Goal: Transaction & Acquisition: Download file/media

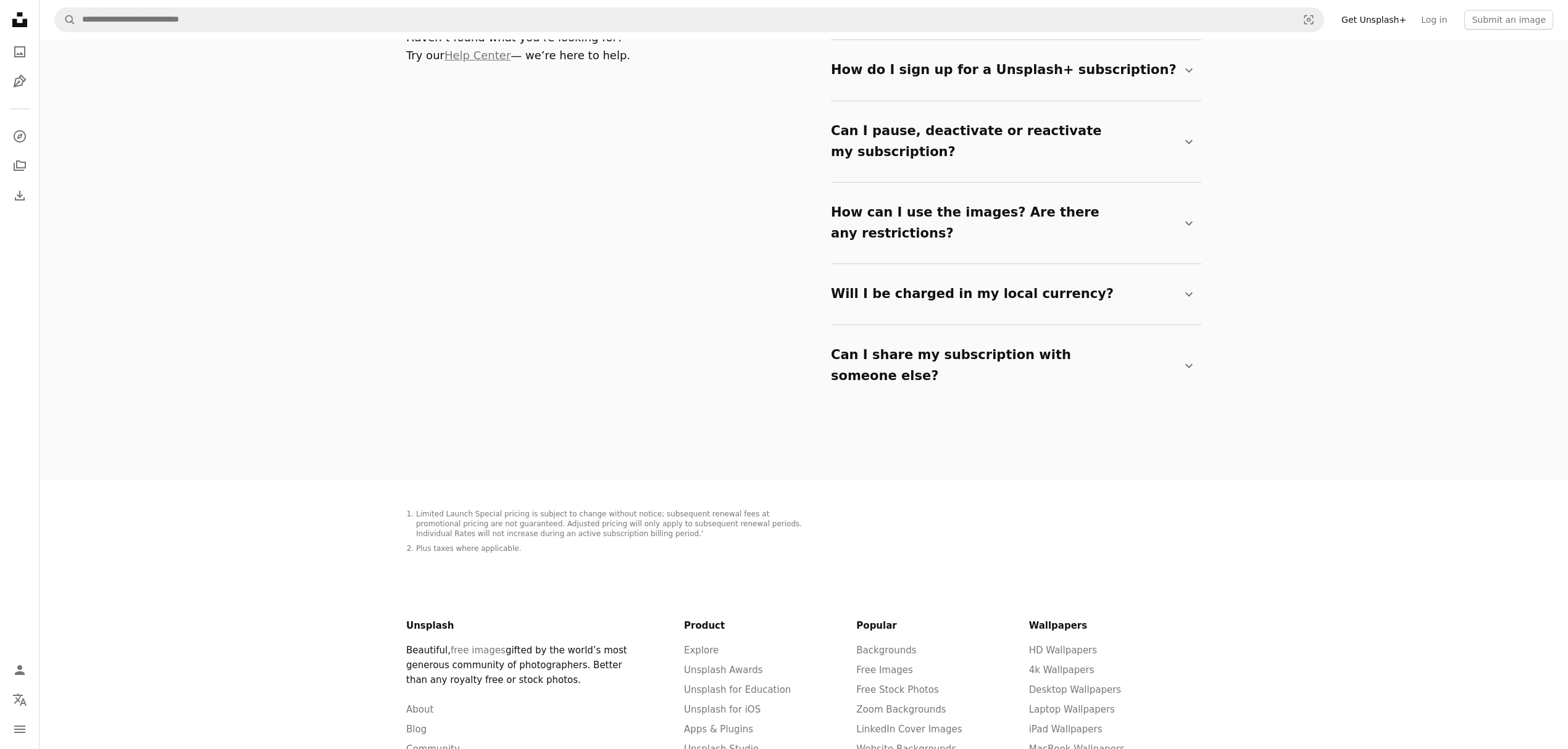
scroll to position [2267, 0]
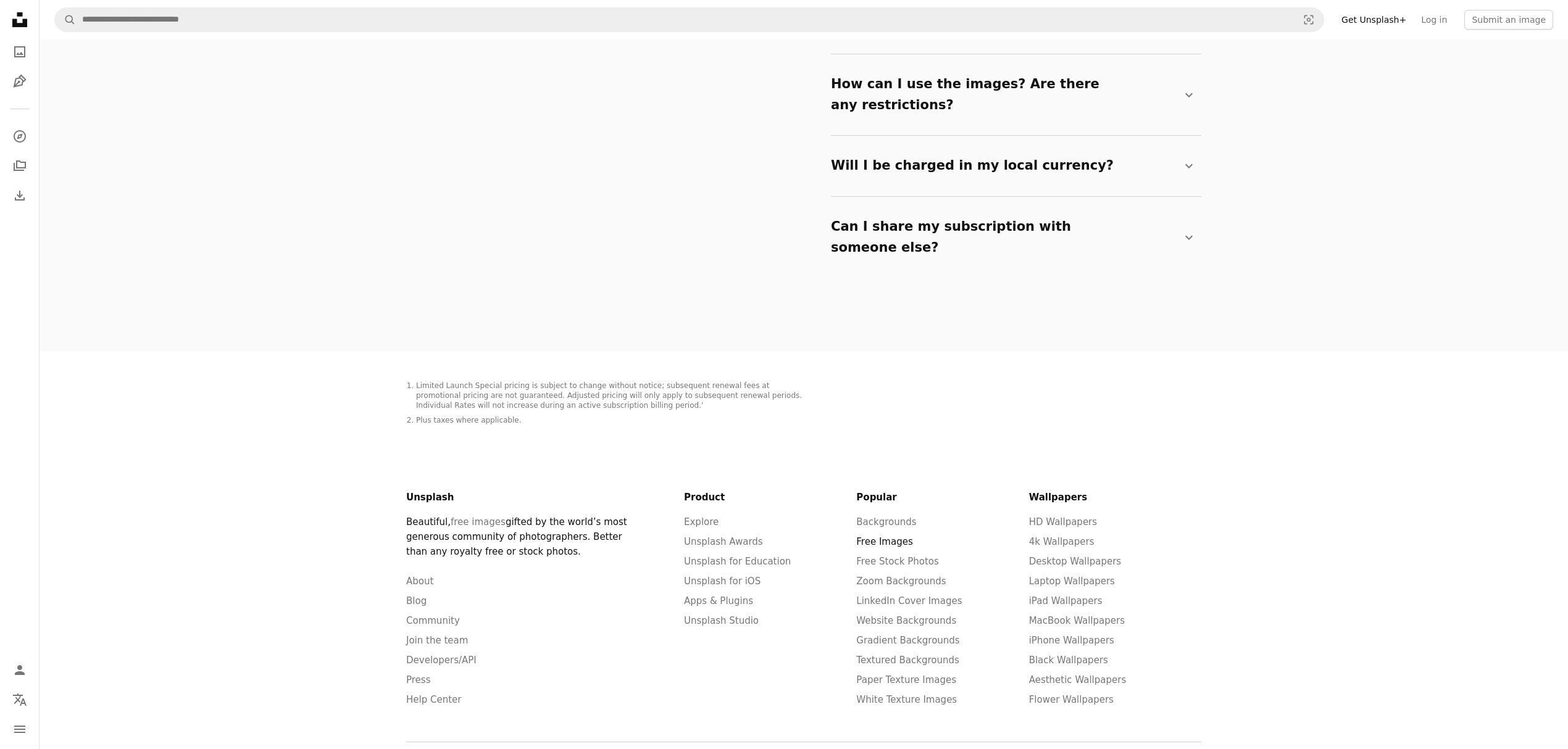
click at [881, 536] on link "Free Images" at bounding box center [884, 542] width 56 height 11
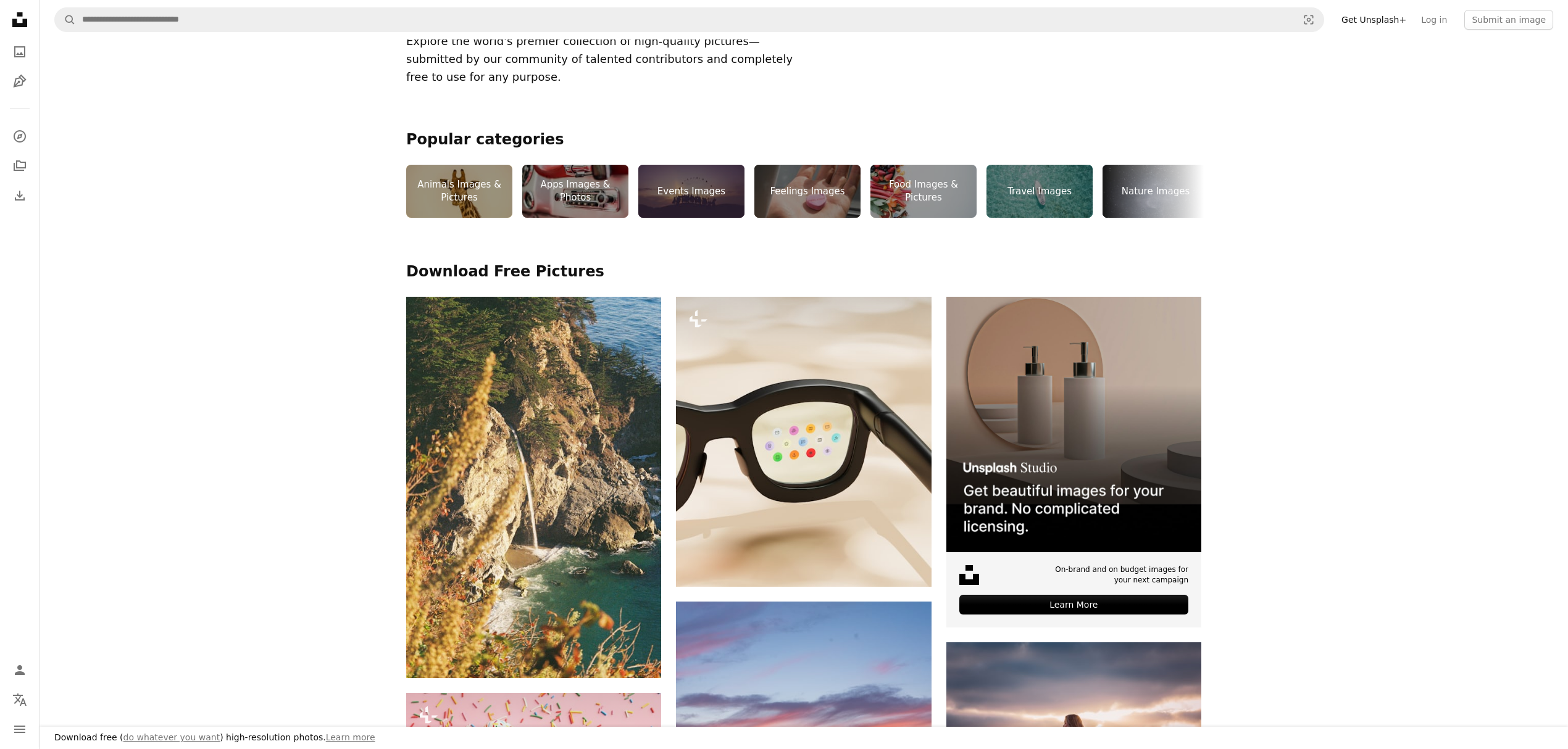
scroll to position [411, 0]
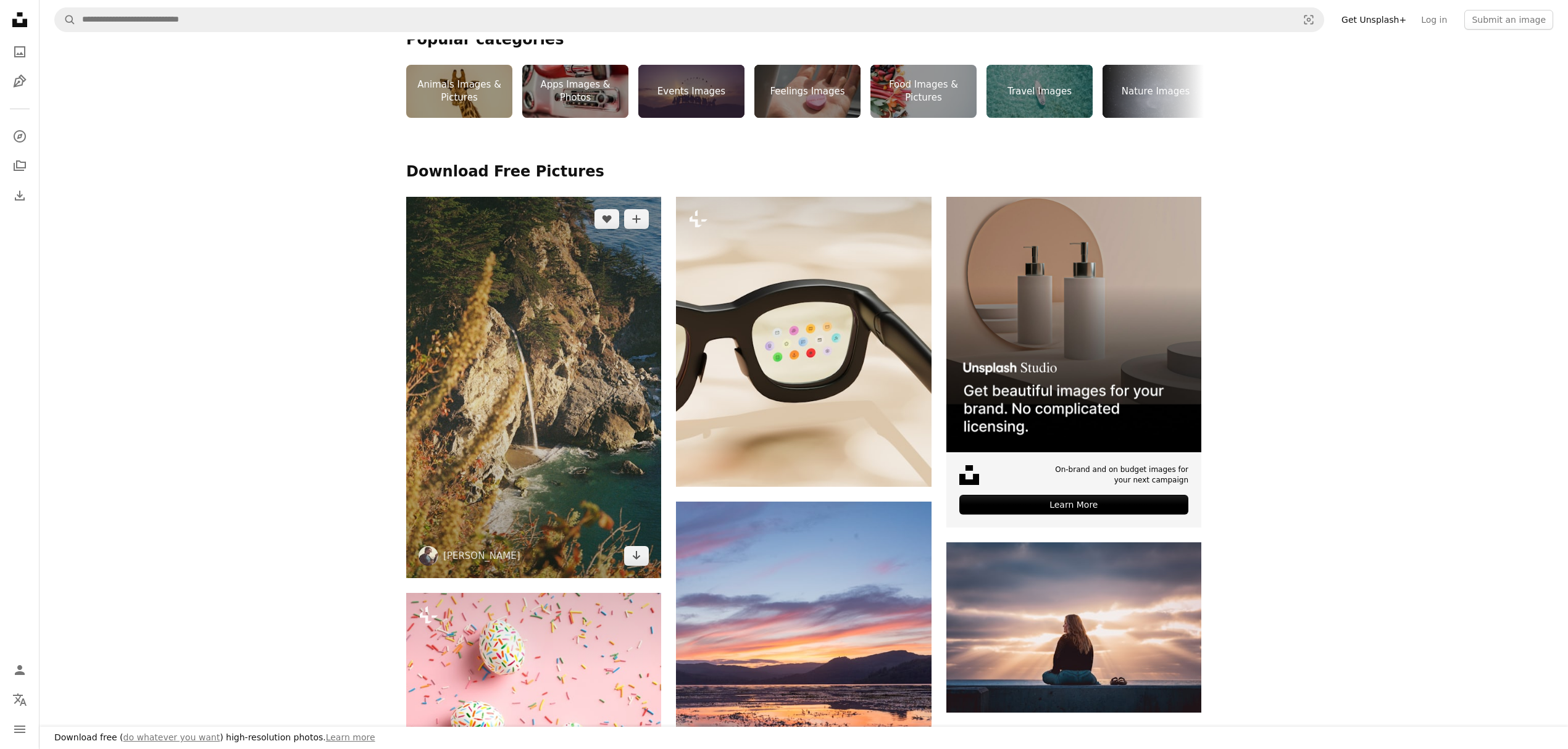
click at [588, 335] on img at bounding box center [533, 387] width 255 height 381
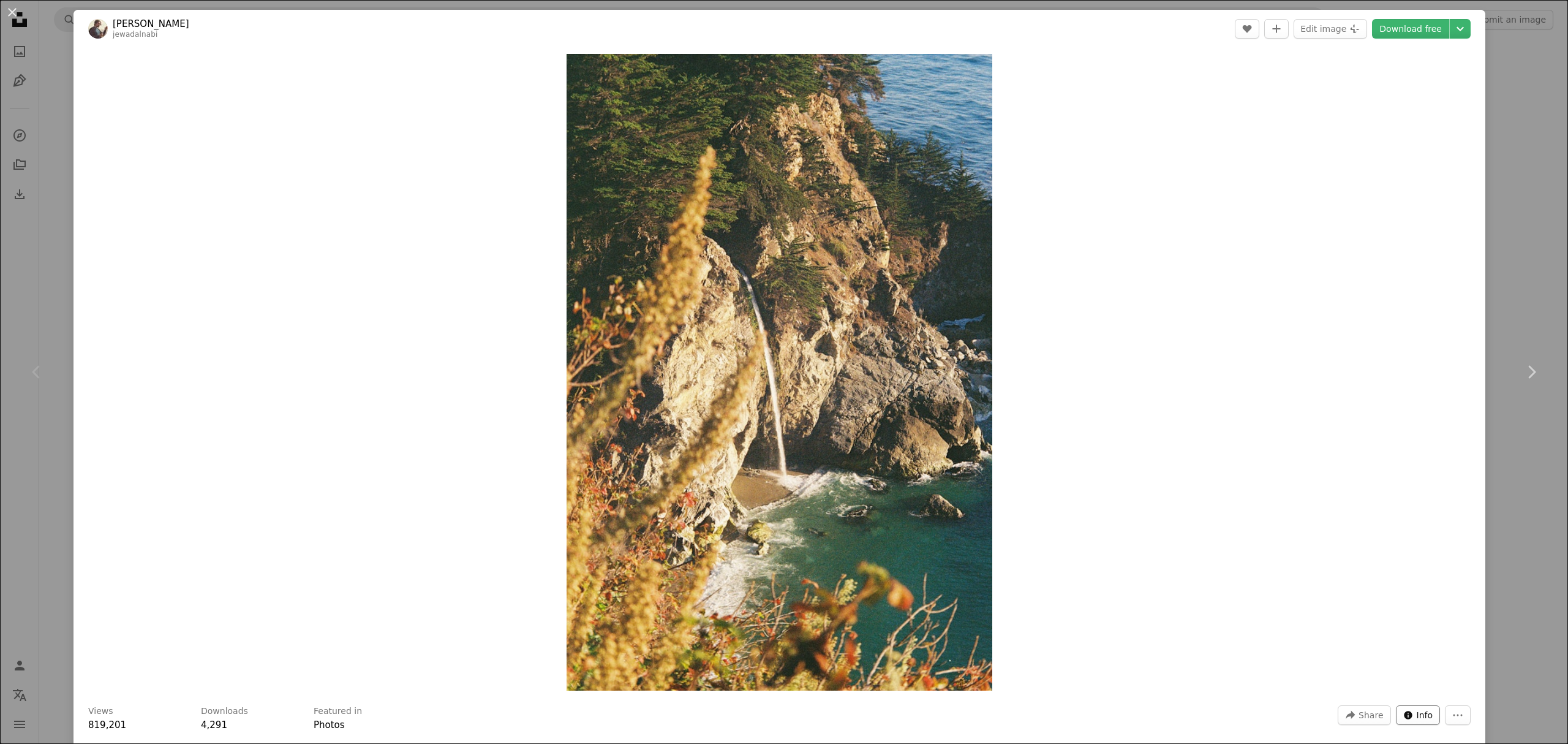
click at [1417, 716] on span "Info" at bounding box center [1425, 715] width 16 height 18
click at [1397, 35] on link "Download free" at bounding box center [1411, 28] width 77 height 20
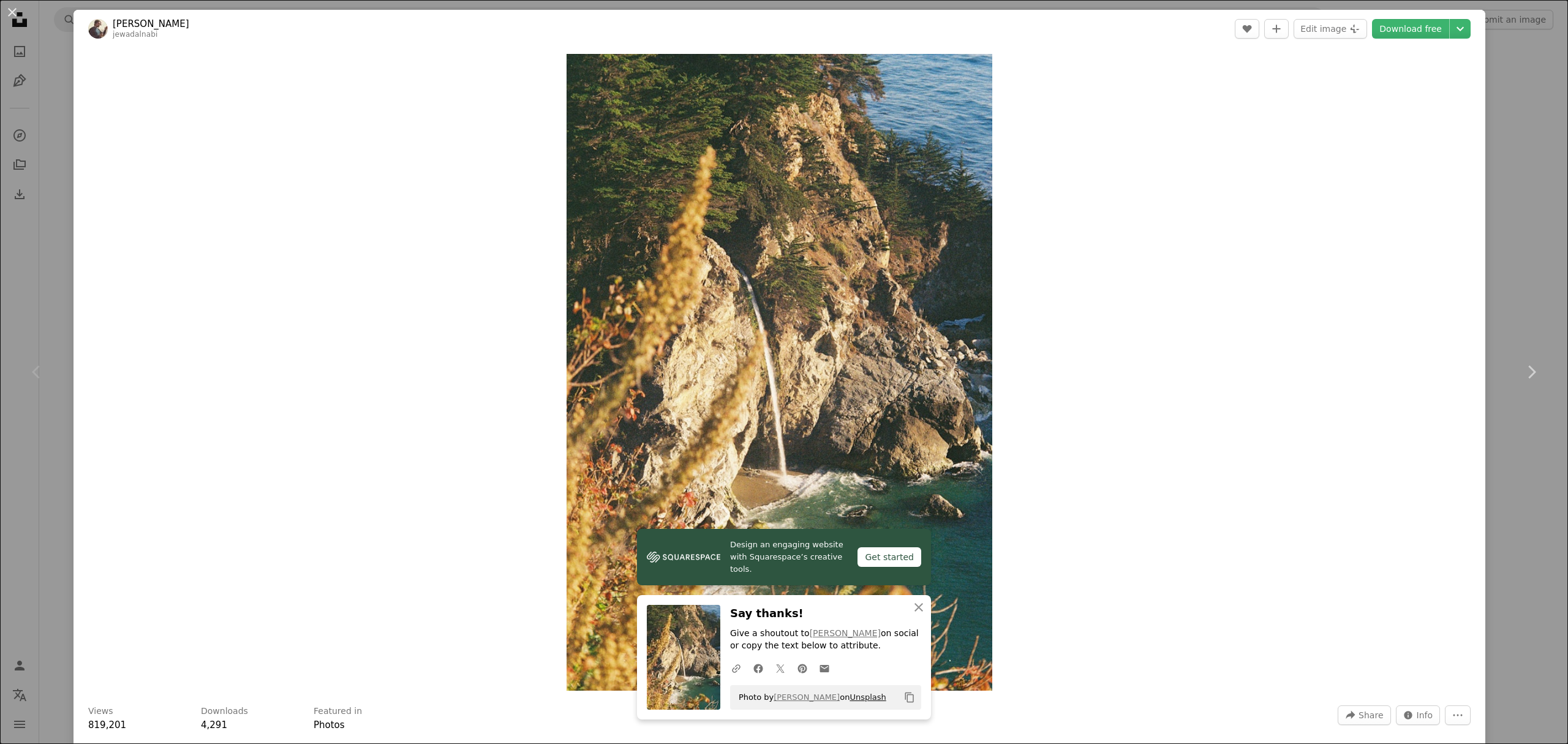
click at [850, 698] on link "Unsplash" at bounding box center [868, 698] width 36 height 9
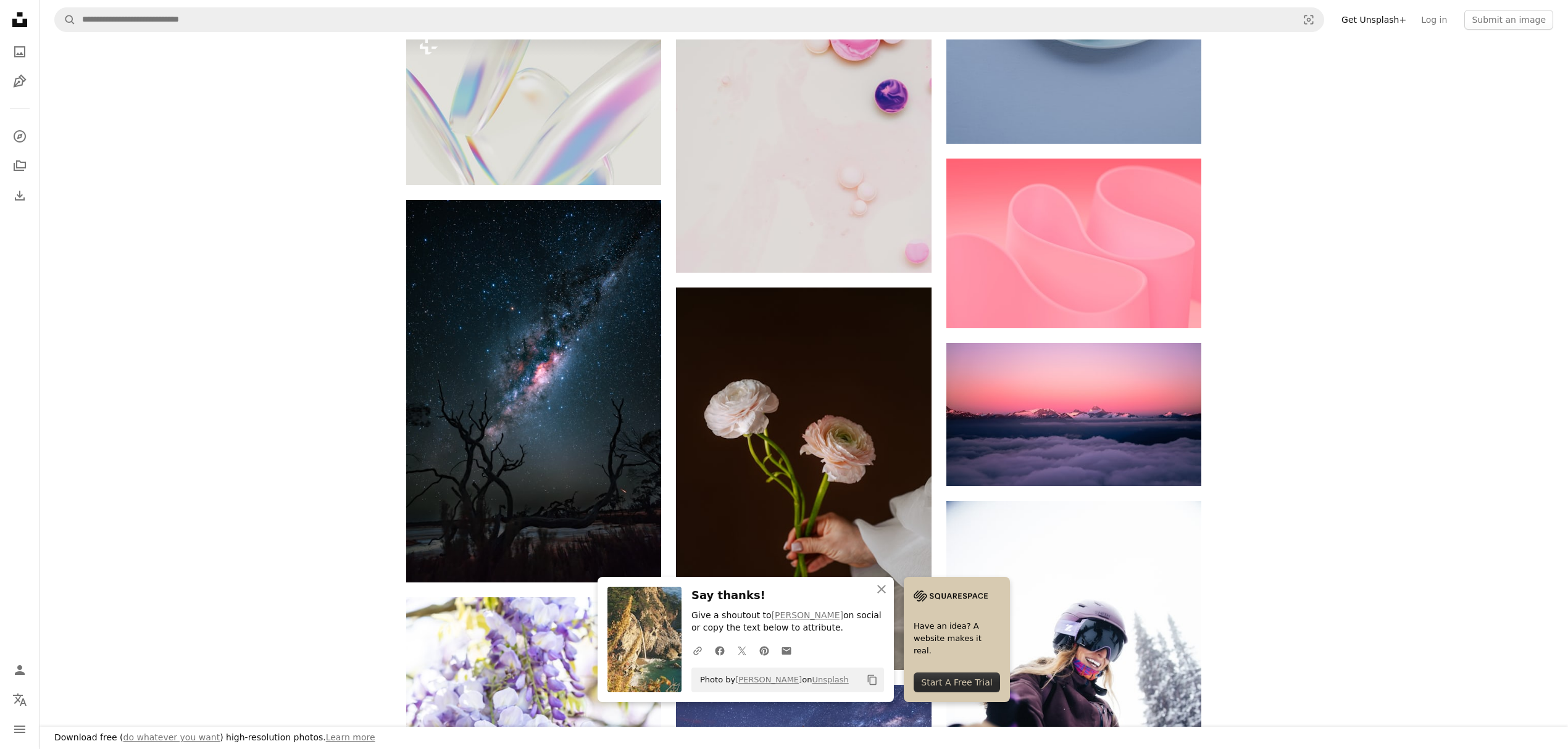
scroll to position [1399, 0]
